Goal: Information Seeking & Learning: Learn about a topic

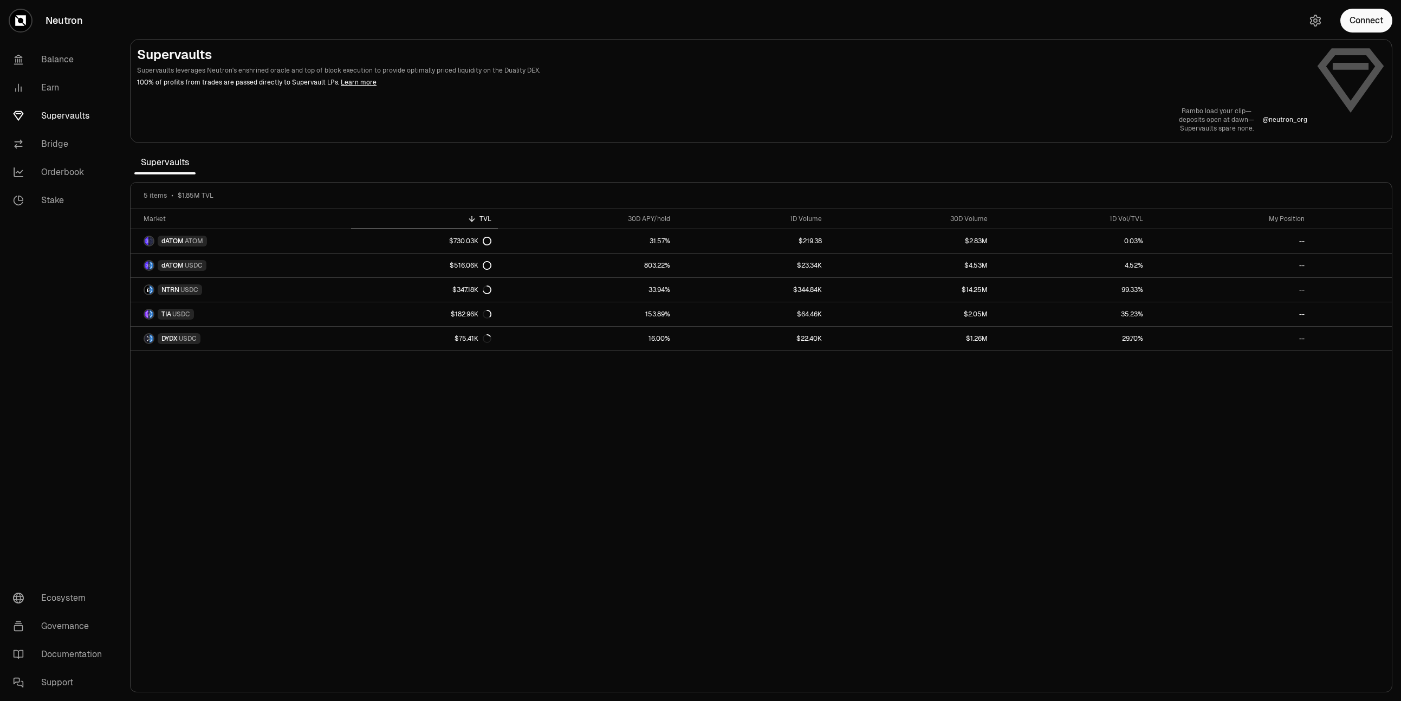
click at [681, 537] on div "Market TVL 30D APY/hold 1D Volume 30D Volume 1D Vol/TVL My Position dATOM ATOM …" at bounding box center [761, 450] width 1261 height 483
